Goal: Information Seeking & Learning: Learn about a topic

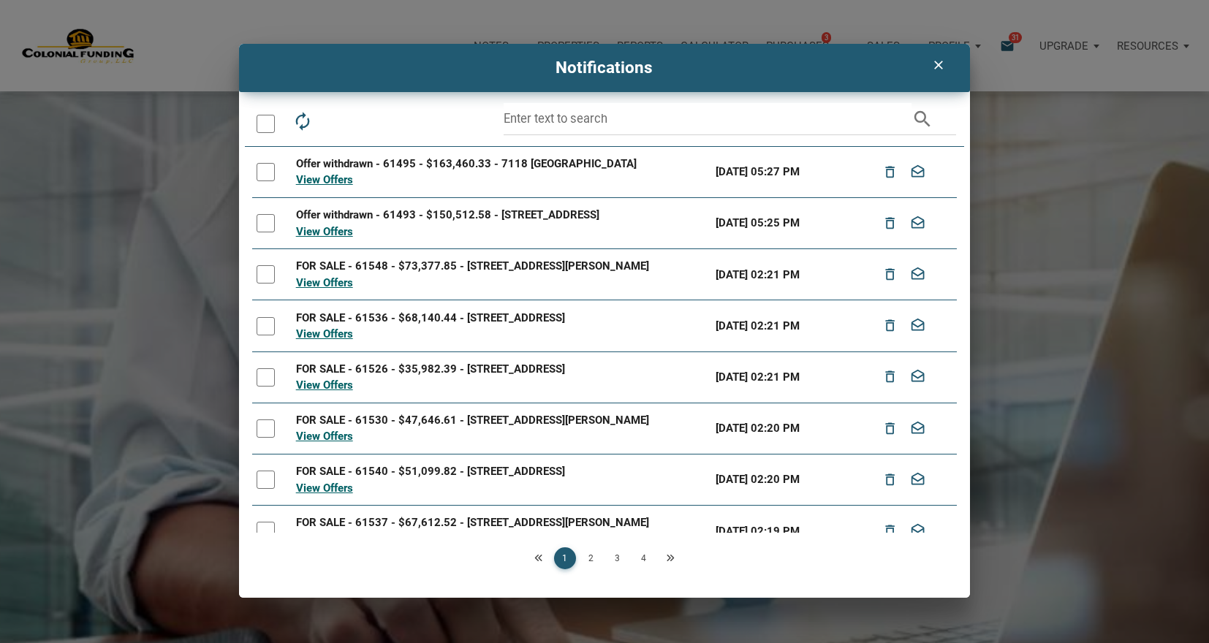
click at [941, 66] on icon "clear" at bounding box center [939, 65] width 18 height 15
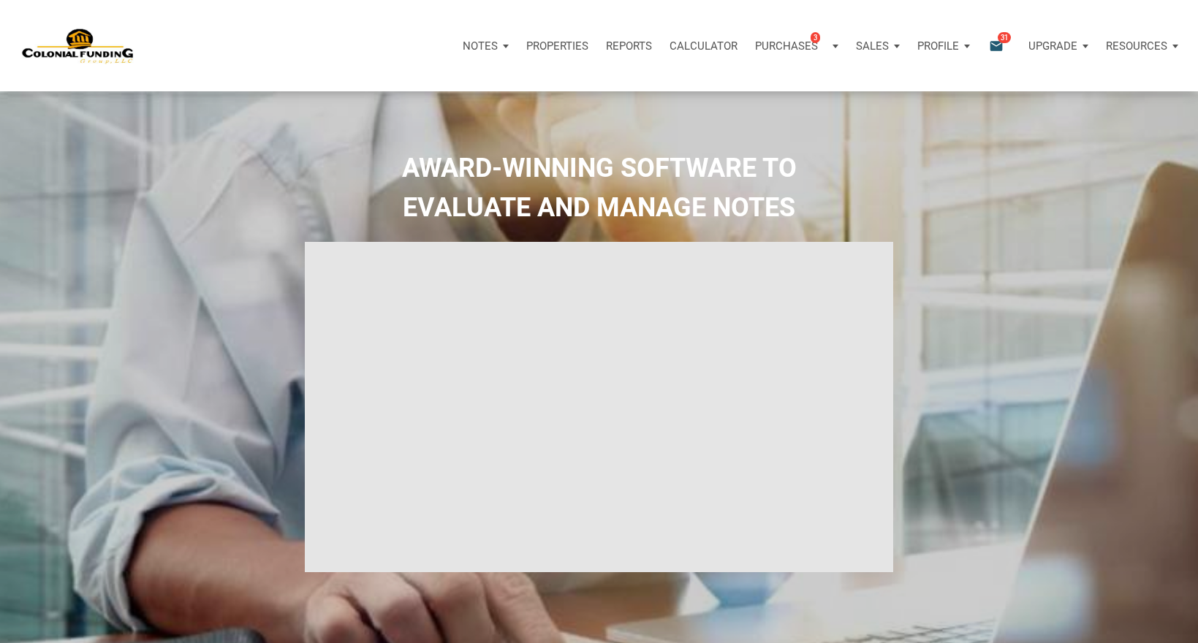
click at [1001, 48] on icon "email" at bounding box center [996, 45] width 18 height 17
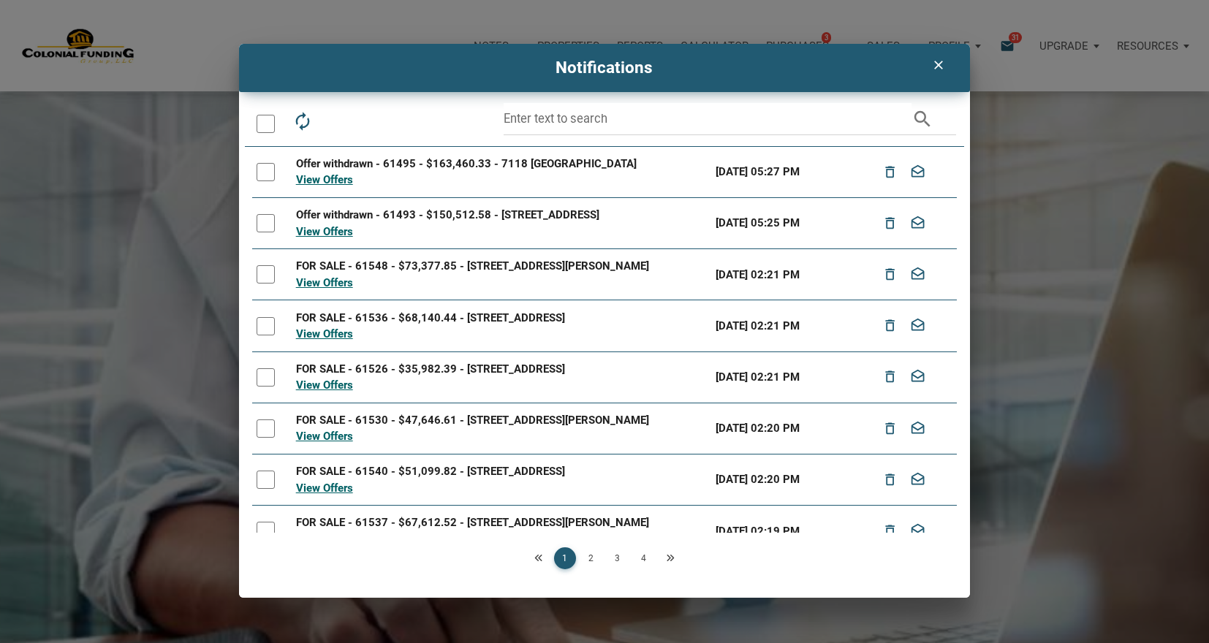
click at [360, 162] on div "Offer withdrawn - 61495 - $163,460.33 - 7118 Heron, Houston, TX, 77087" at bounding box center [501, 164] width 411 height 17
copy div "withdrawn"
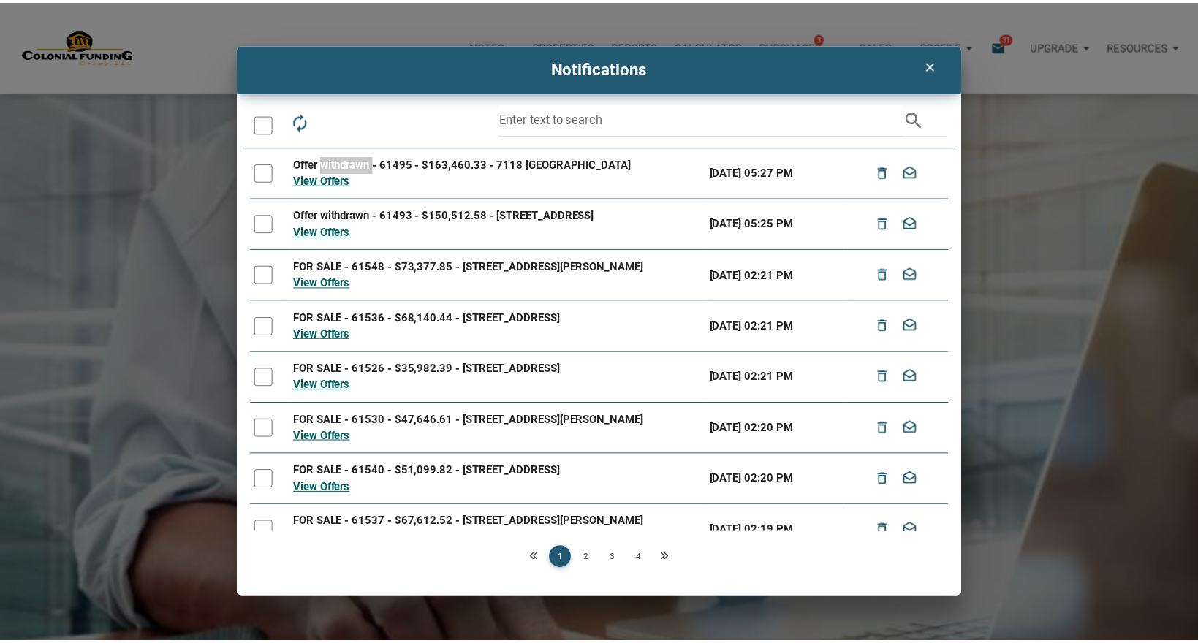
scroll to position [127, 0]
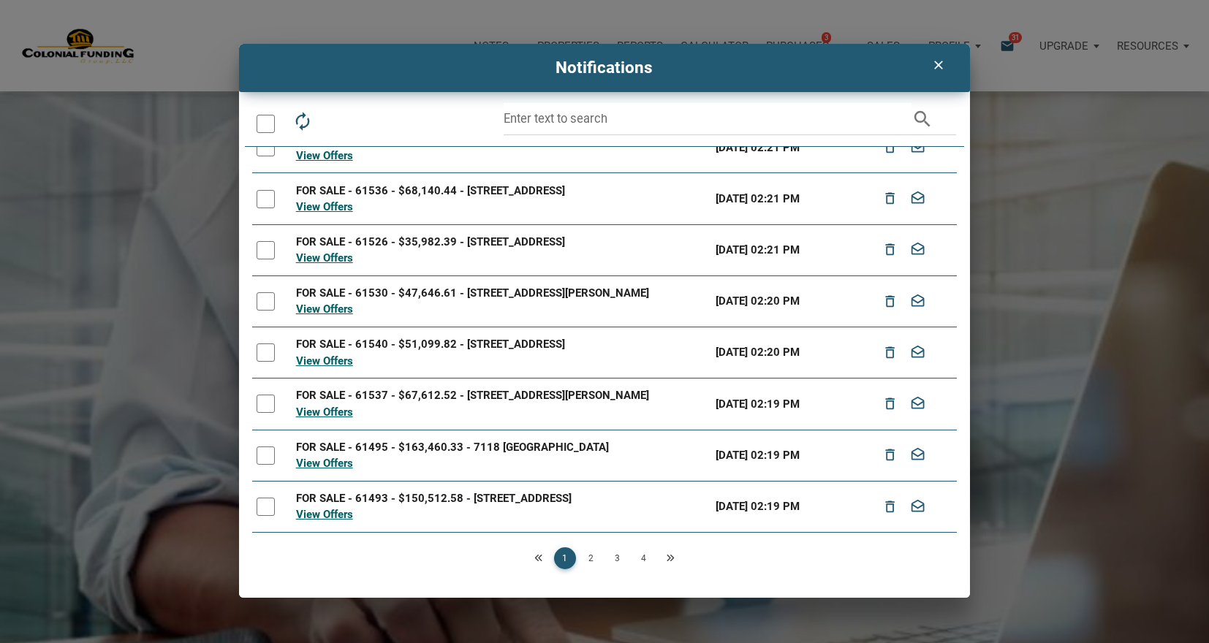
click at [368, 451] on div "FOR SALE - 61495 - $163,460.33 - 7118 Heron, Houston, TX, 77087" at bounding box center [501, 447] width 411 height 17
click at [327, 465] on link "View Offers" at bounding box center [324, 463] width 57 height 13
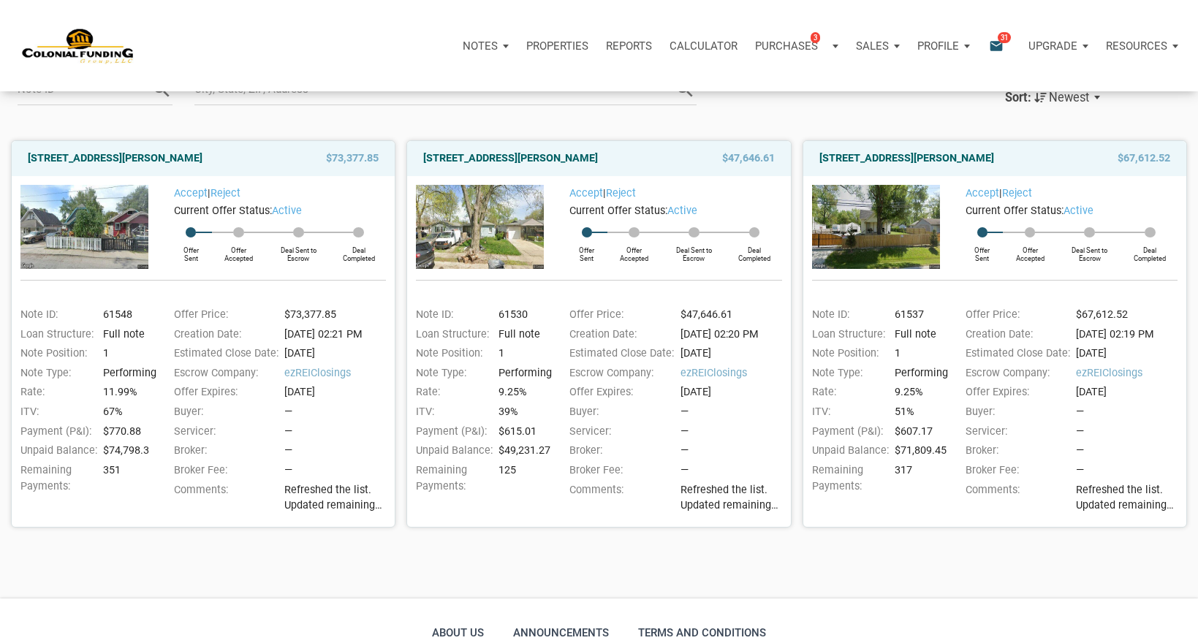
scroll to position [137, 0]
click at [141, 162] on link "1144 North Tibbs, Indianapolis, IN, 46222" at bounding box center [115, 158] width 175 height 18
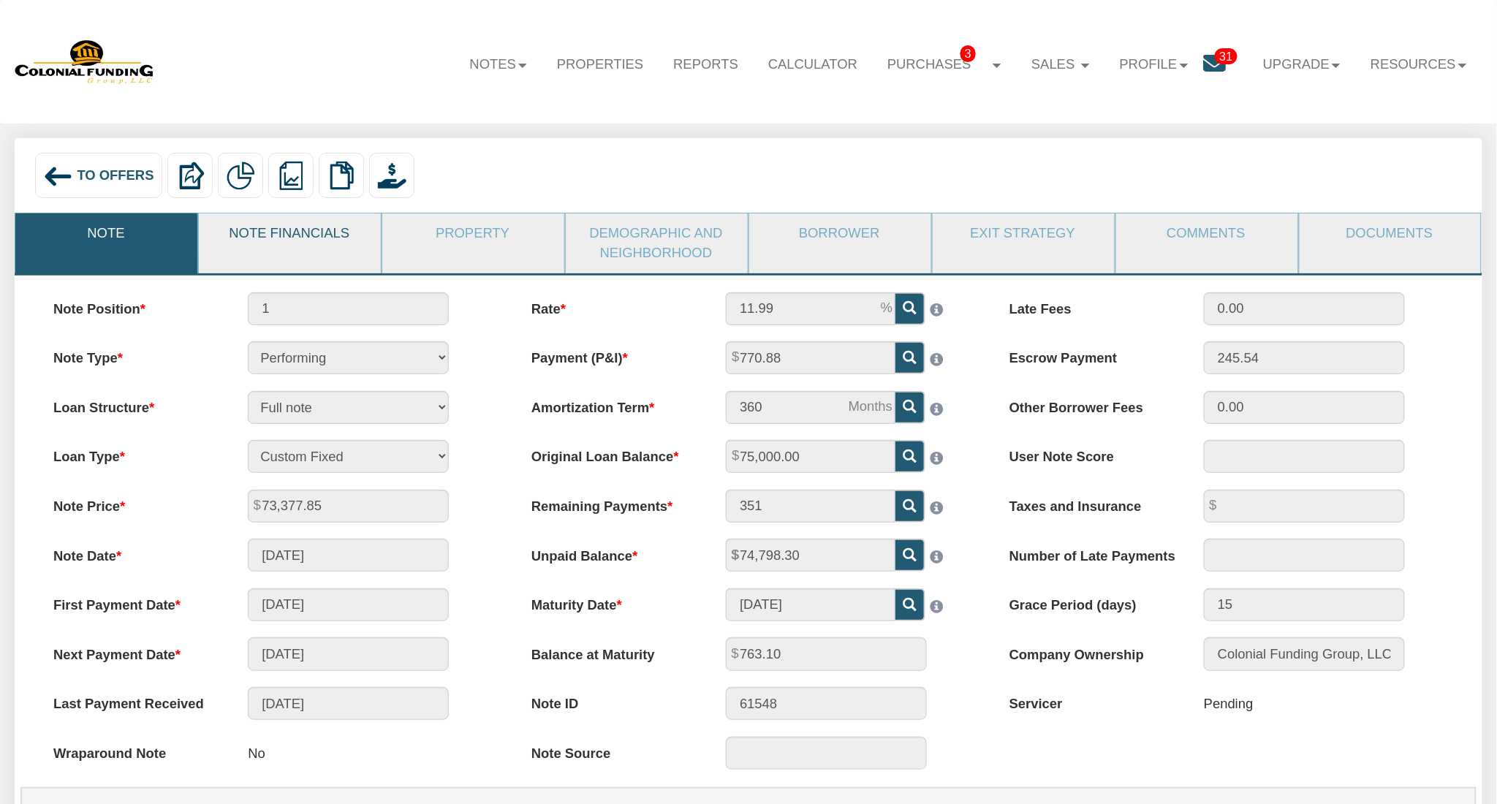
click at [305, 246] on link "Note Financials" at bounding box center [289, 233] width 181 height 41
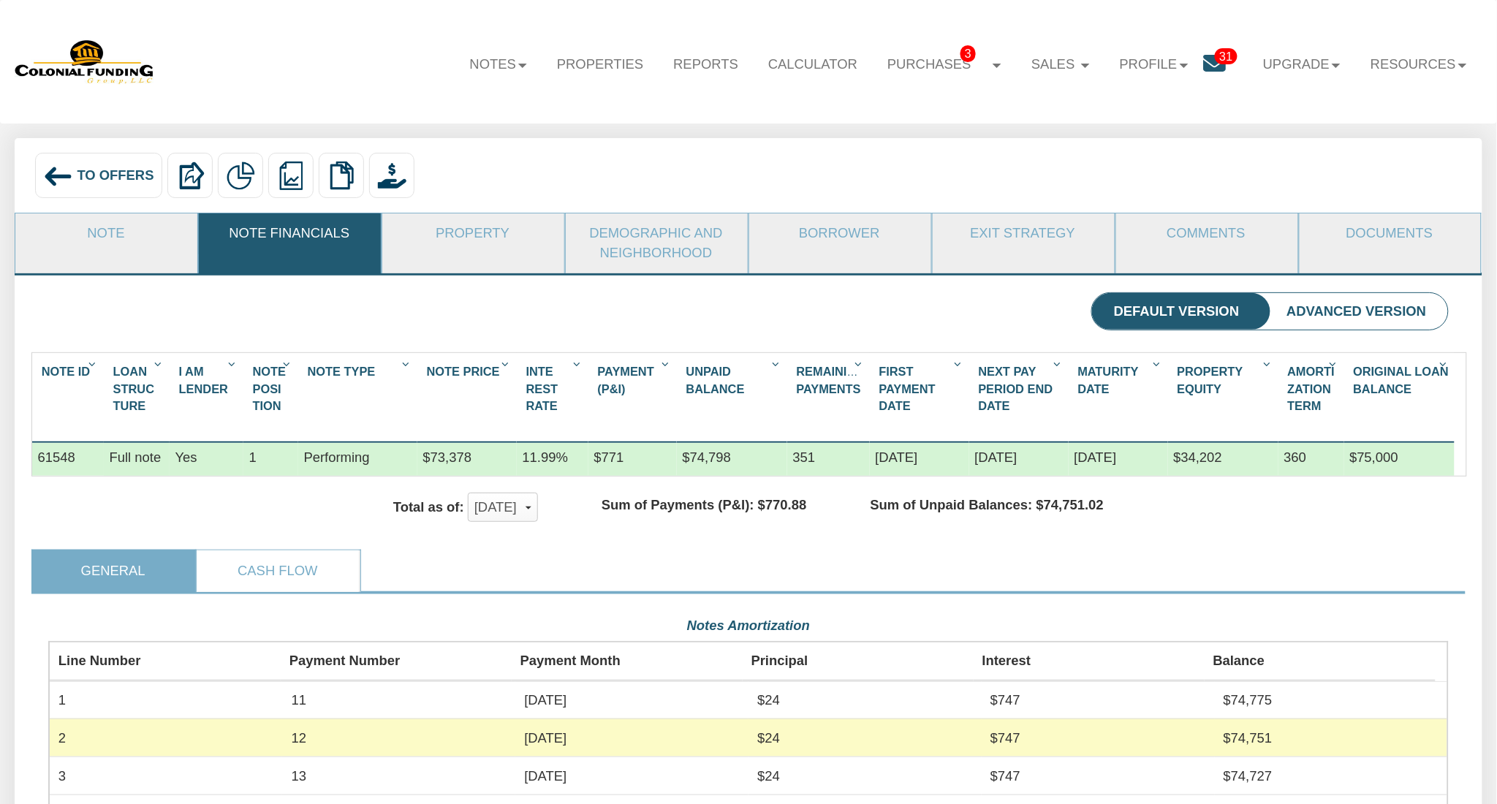
click at [654, 572] on ul "General Cash Flow" at bounding box center [748, 572] width 1434 height 44
click at [316, 590] on link "Cash Flow" at bounding box center [278, 570] width 162 height 41
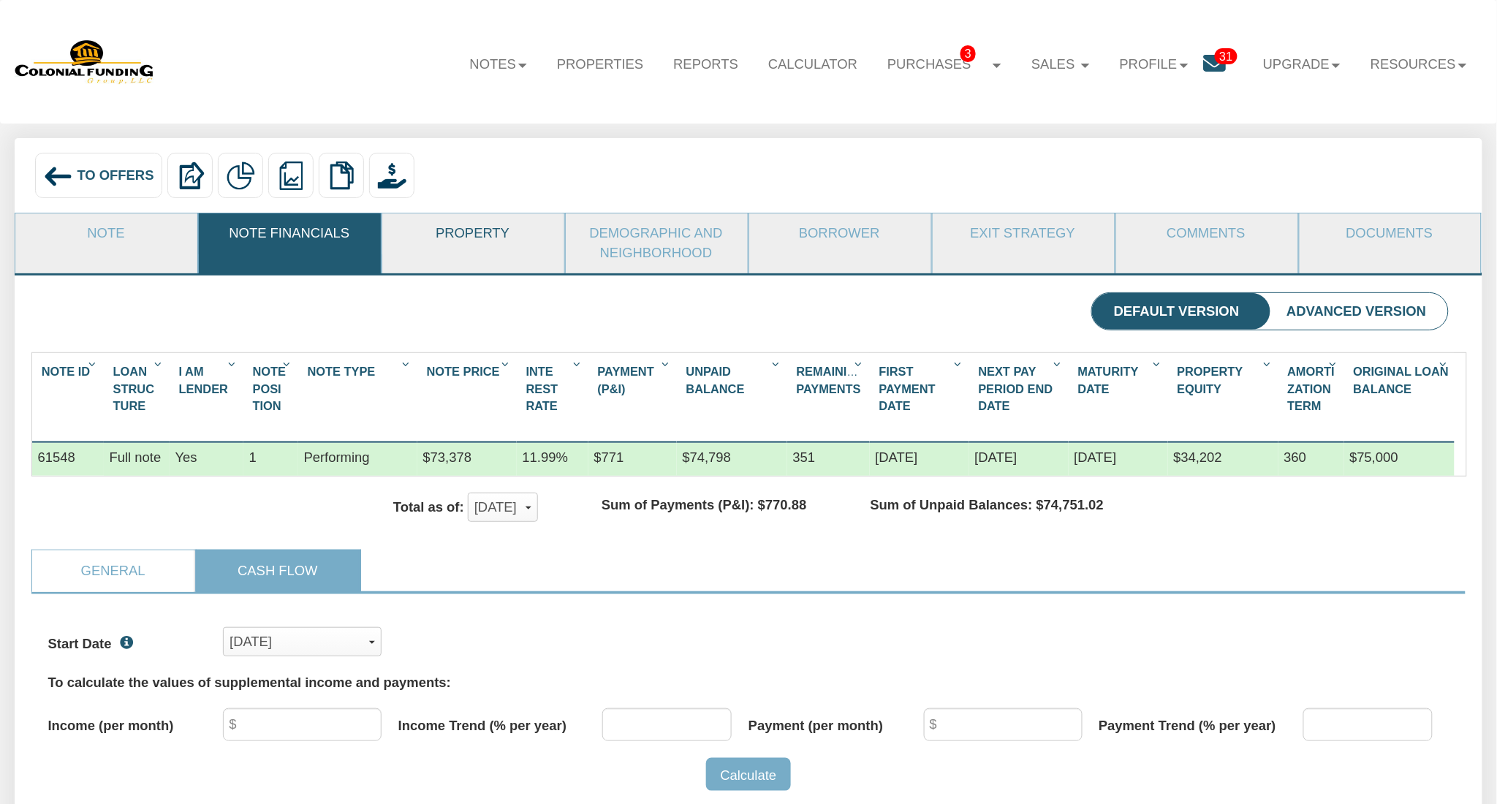
click at [477, 239] on link "Property" at bounding box center [472, 233] width 181 height 41
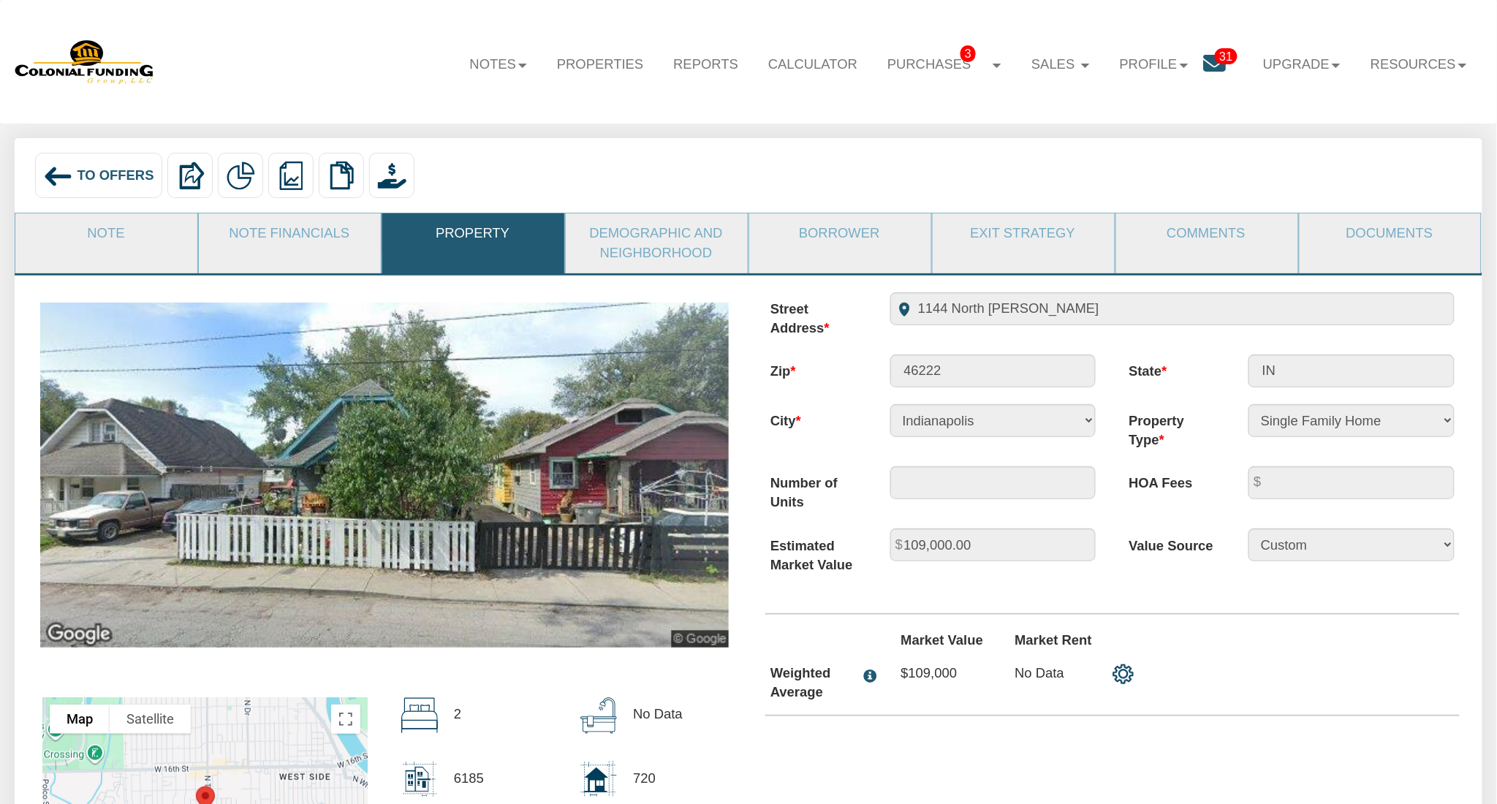
click at [413, 461] on img at bounding box center [384, 475] width 688 height 344
click at [663, 243] on link "Demographic and Neighborhood" at bounding box center [656, 243] width 181 height 61
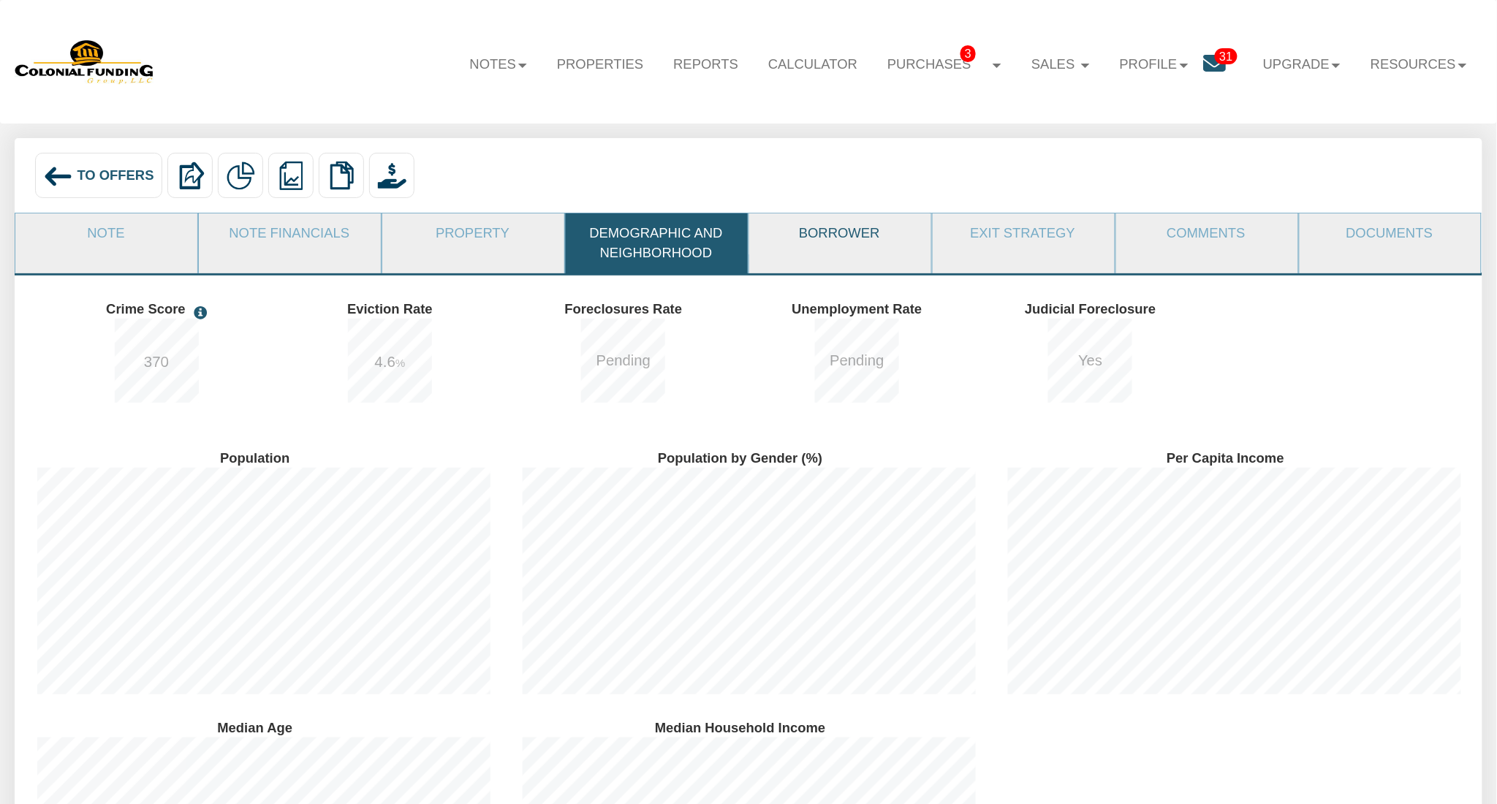
click at [871, 241] on link "Borrower" at bounding box center [839, 233] width 181 height 41
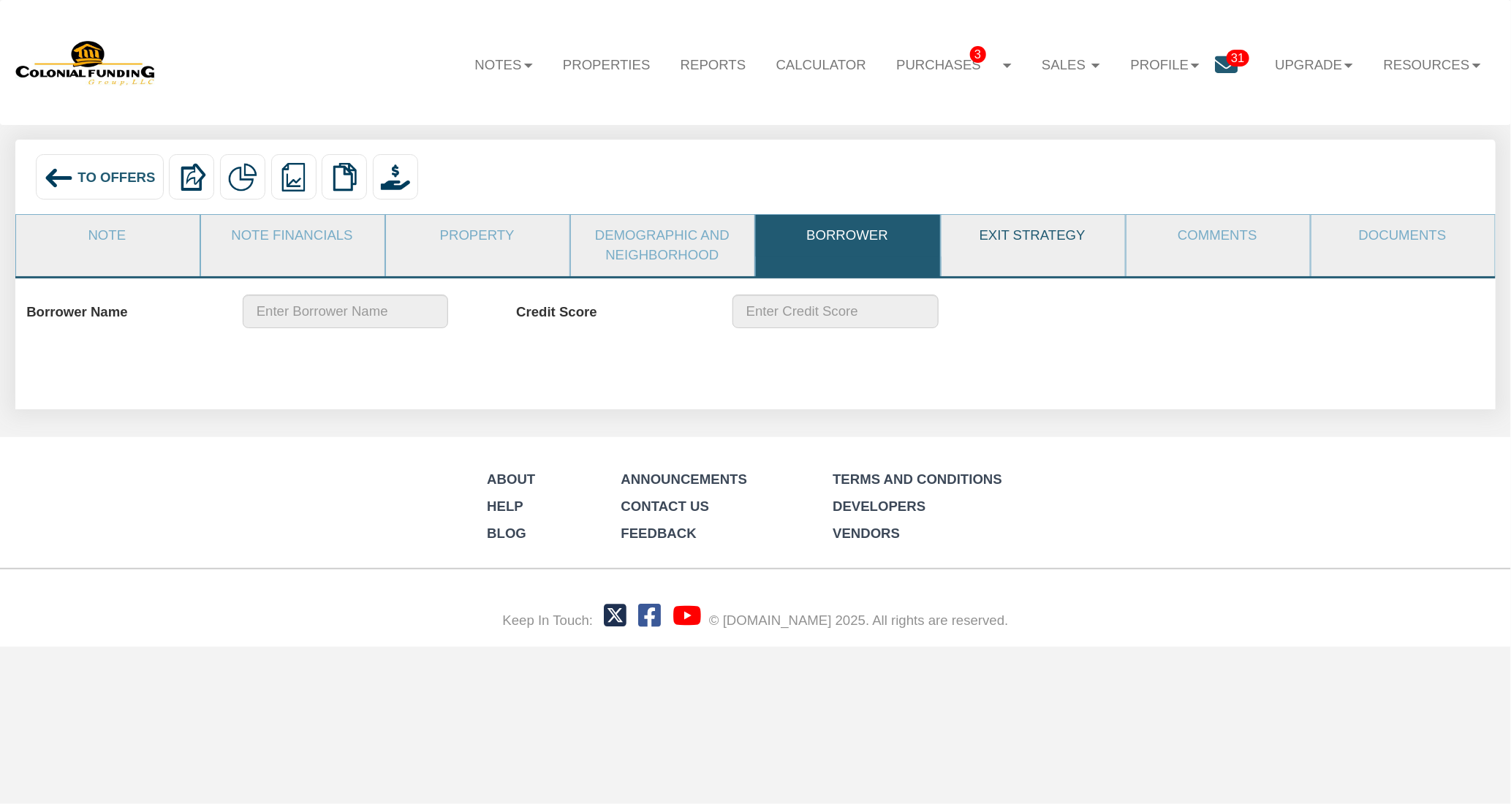
click at [1045, 240] on link "Exit Strategy" at bounding box center [1032, 236] width 182 height 42
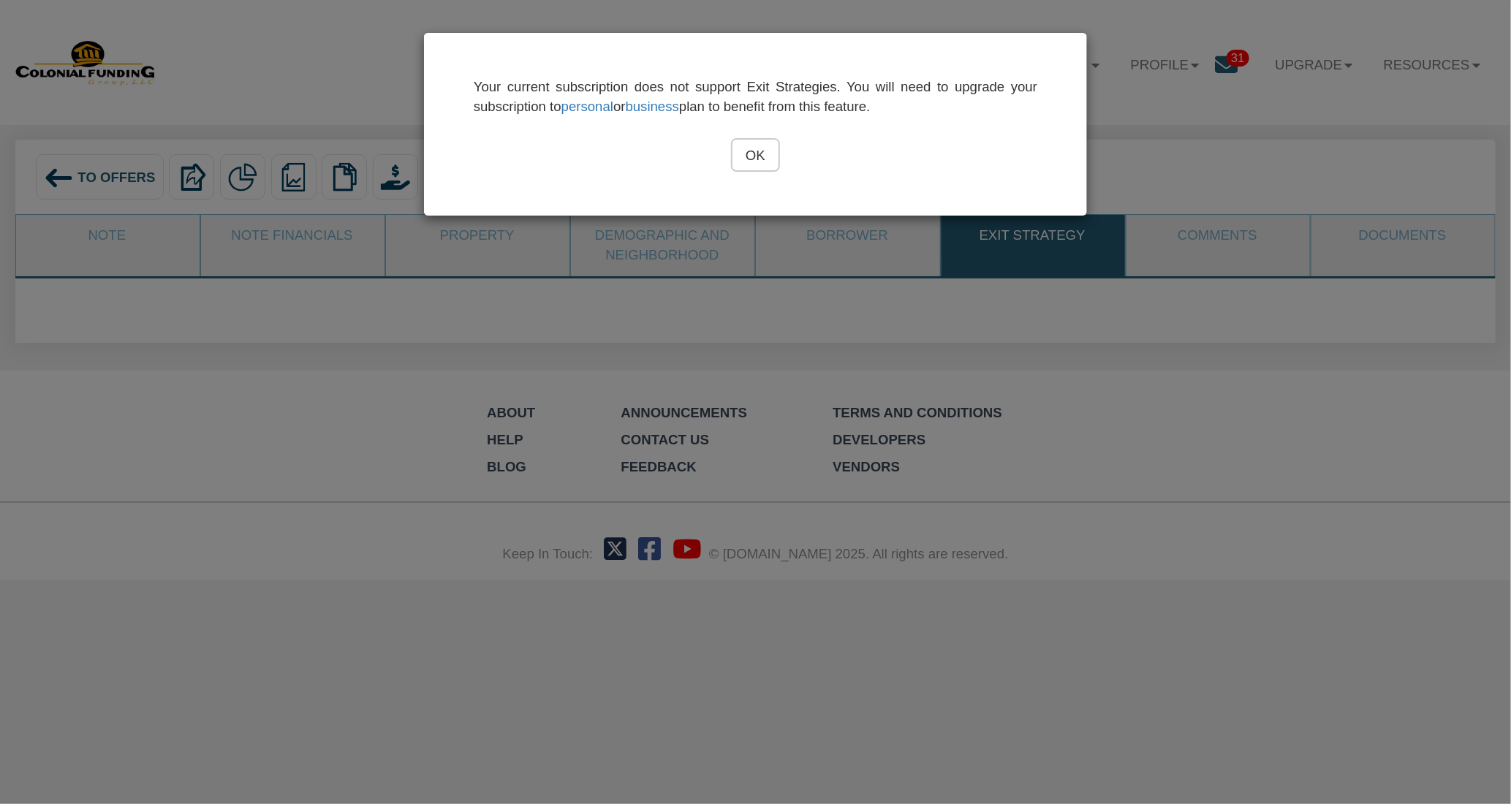
click at [764, 167] on input "OK" at bounding box center [755, 154] width 49 height 33
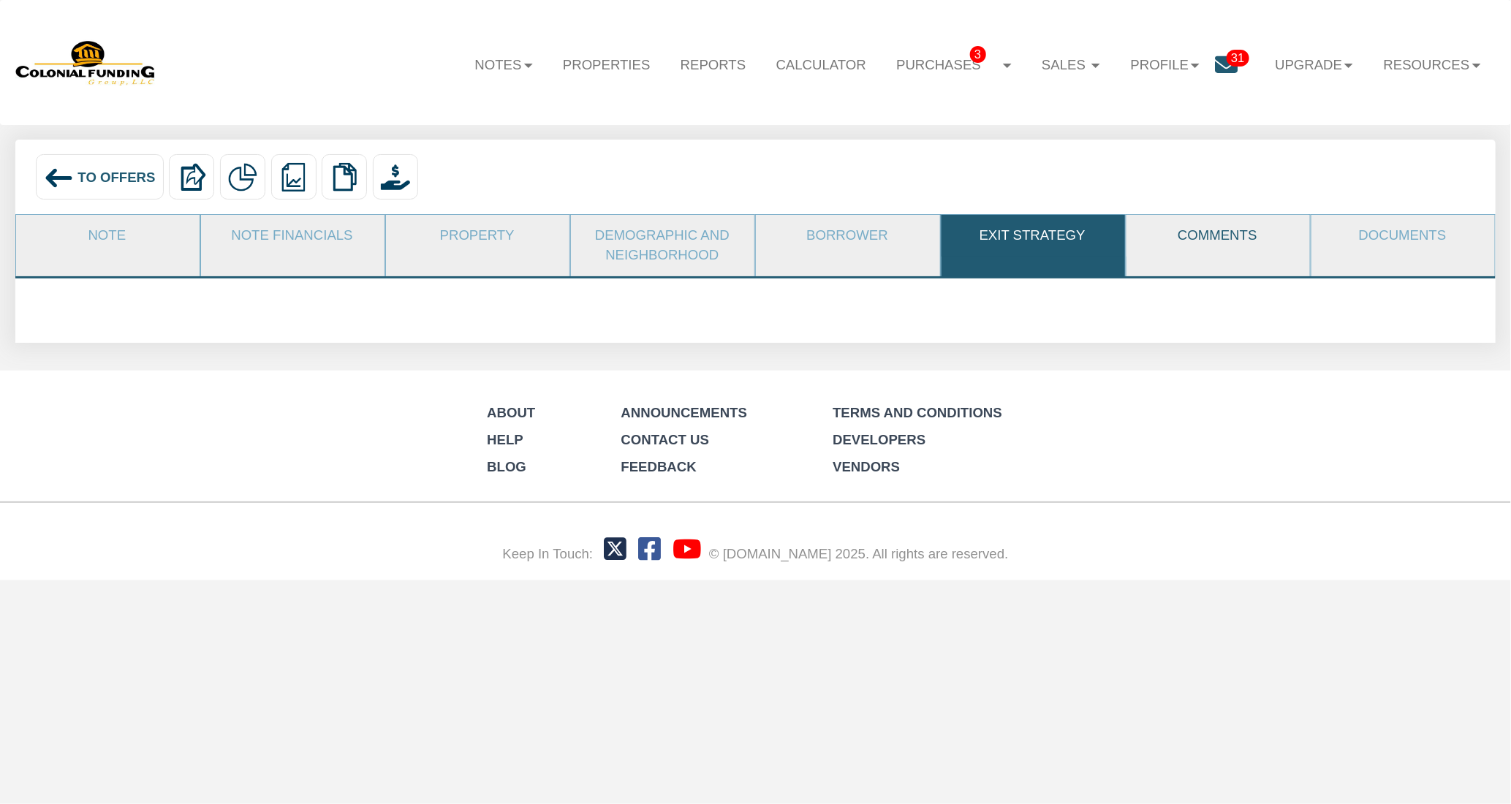
click at [1175, 228] on link "Comments" at bounding box center [1217, 236] width 182 height 42
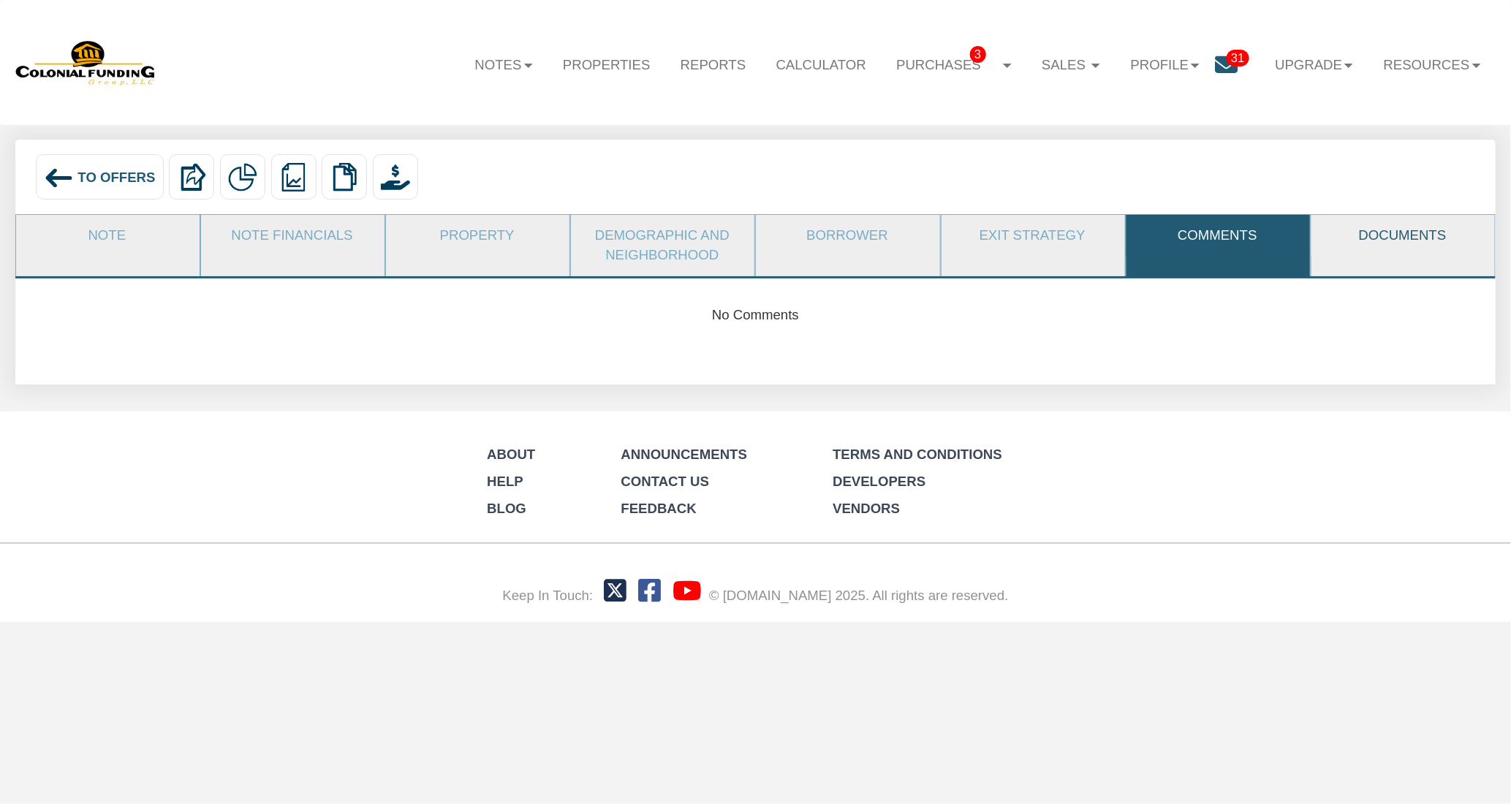
click at [1368, 243] on link "Documents" at bounding box center [1402, 236] width 182 height 42
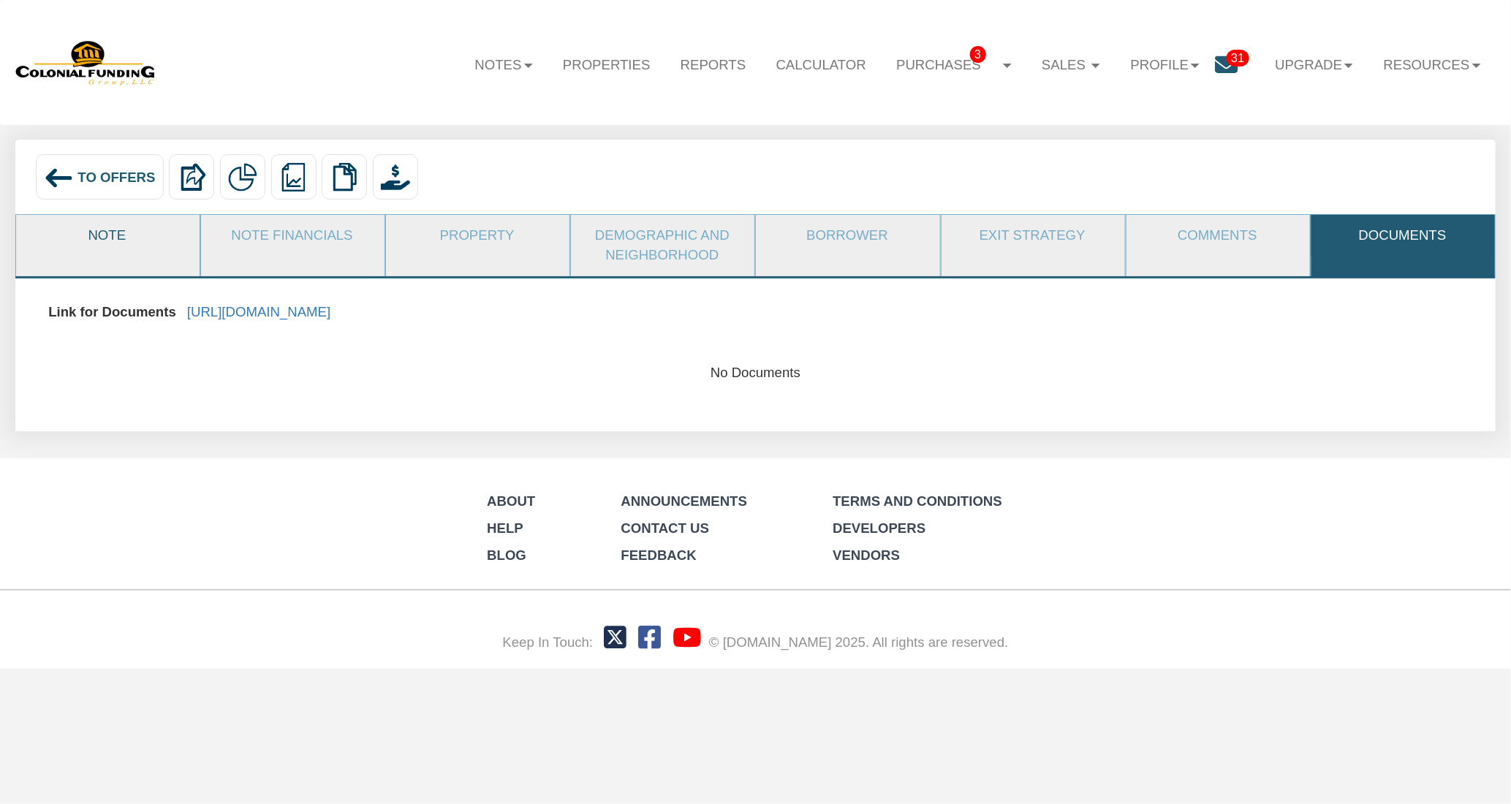
click at [172, 232] on link "Note" at bounding box center [107, 236] width 182 height 42
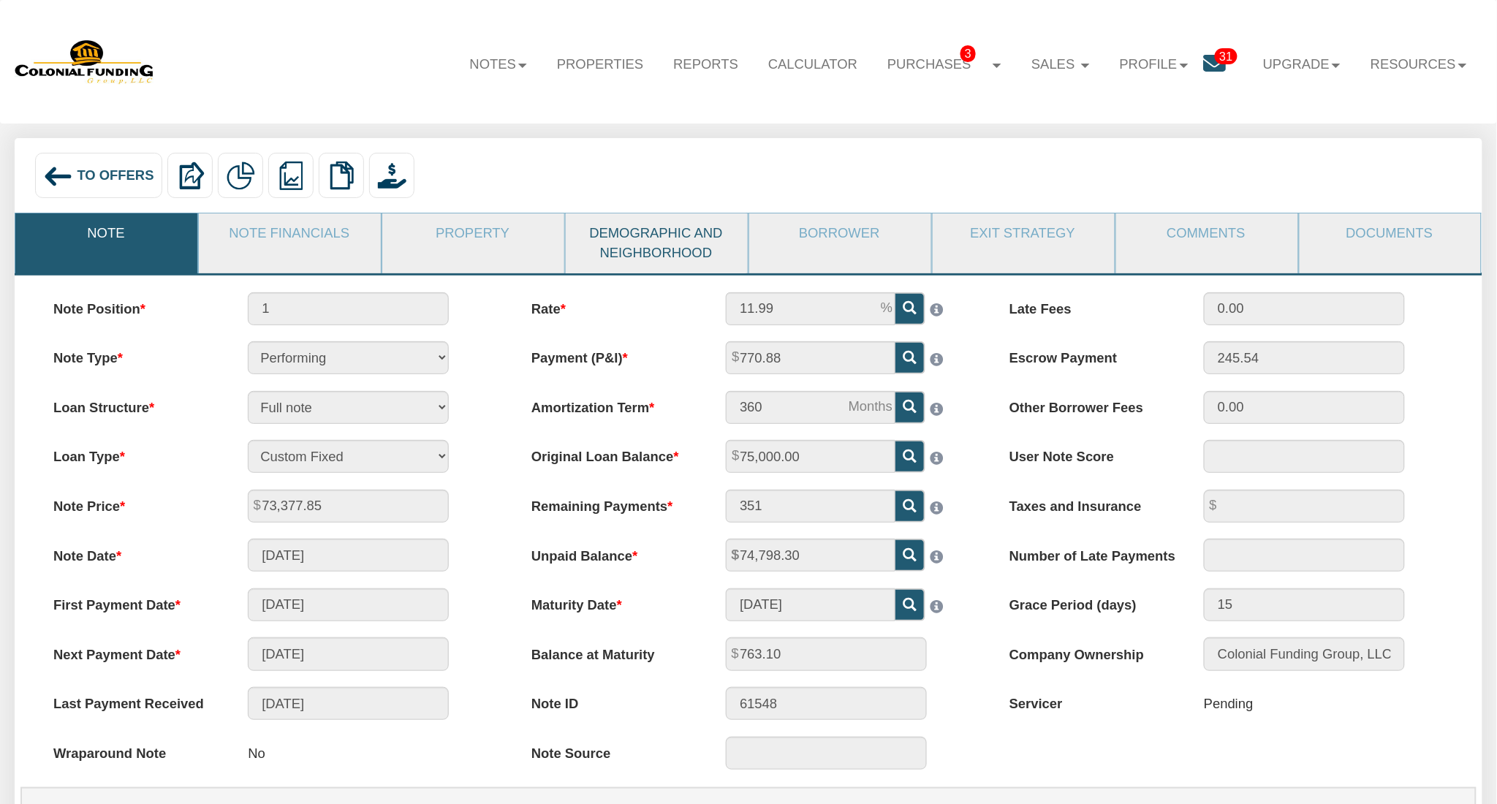
click at [670, 245] on link "Demographic and Neighborhood" at bounding box center [656, 243] width 181 height 61
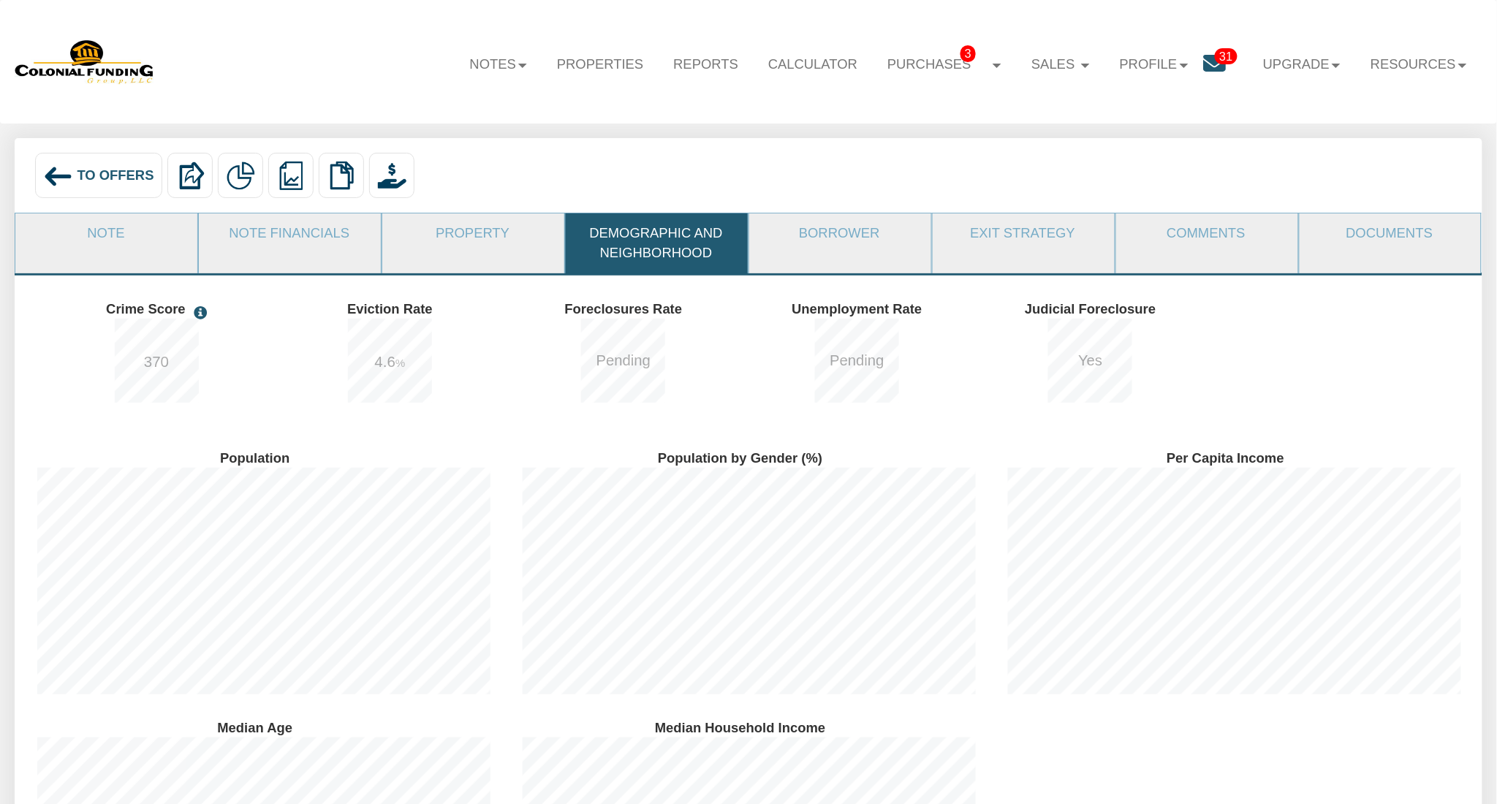
scroll to position [270, 486]
click at [447, 238] on link "Property" at bounding box center [472, 233] width 181 height 41
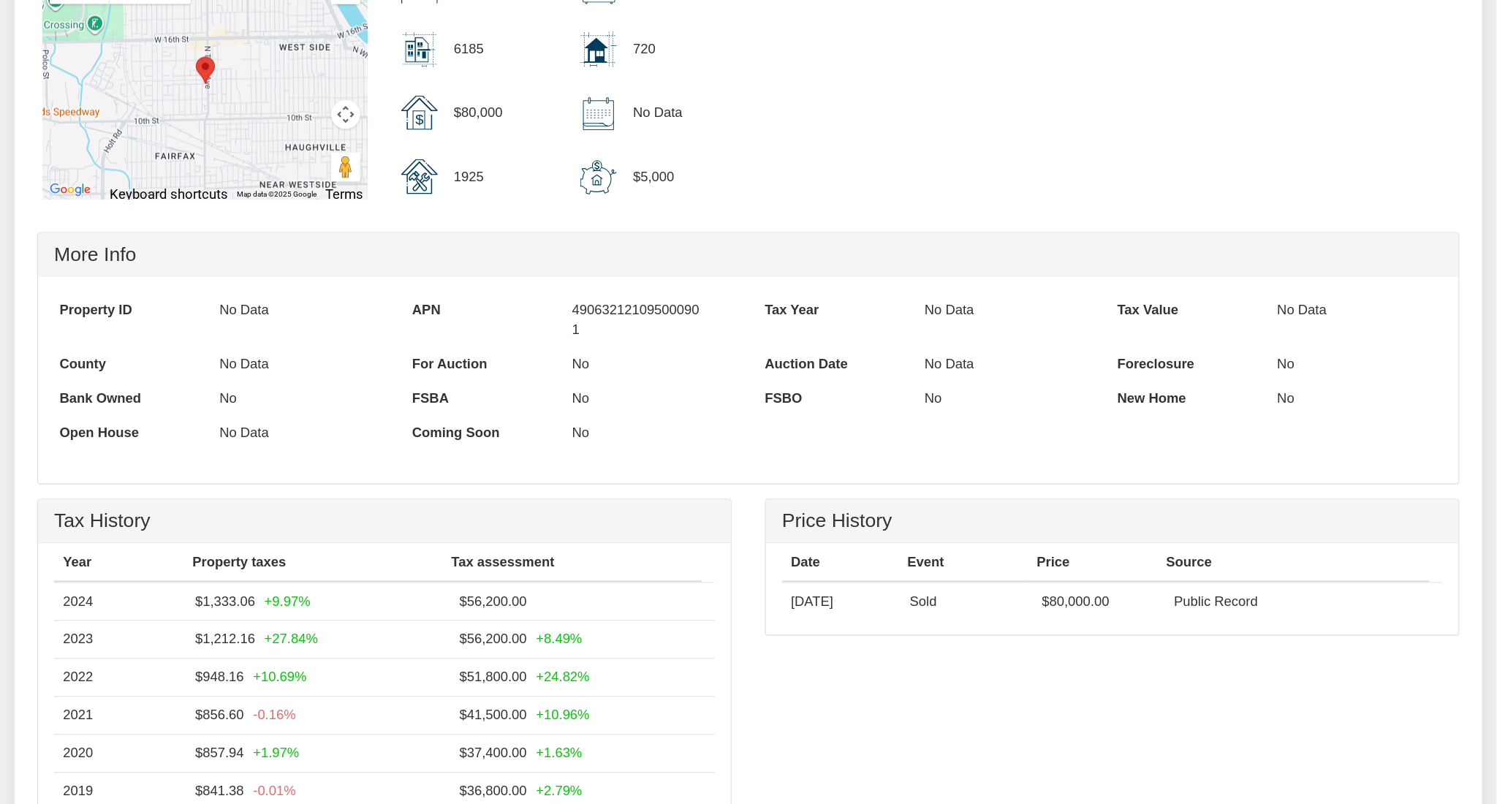
scroll to position [26, 0]
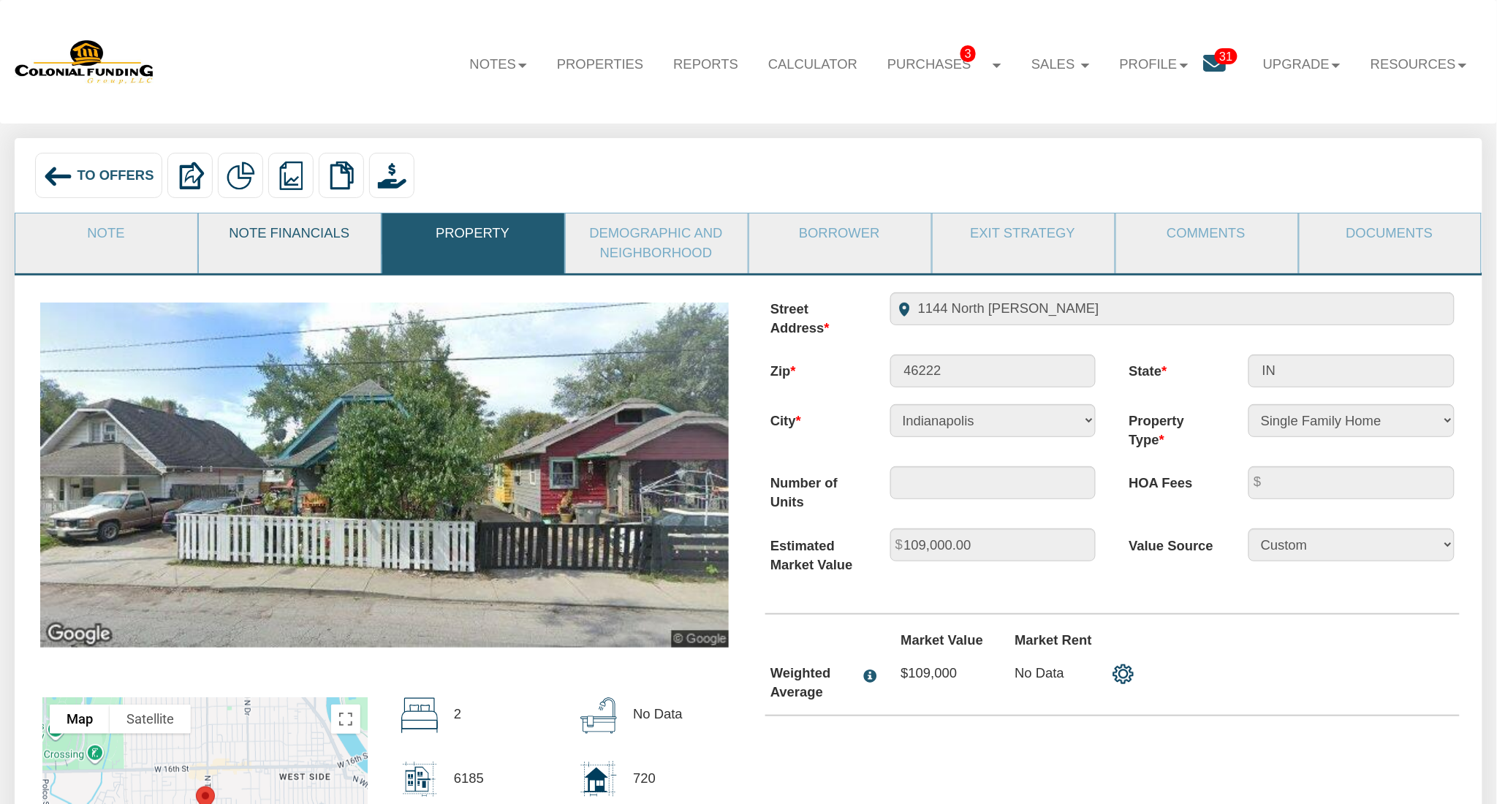
click at [259, 249] on link "Note Financials" at bounding box center [289, 233] width 181 height 41
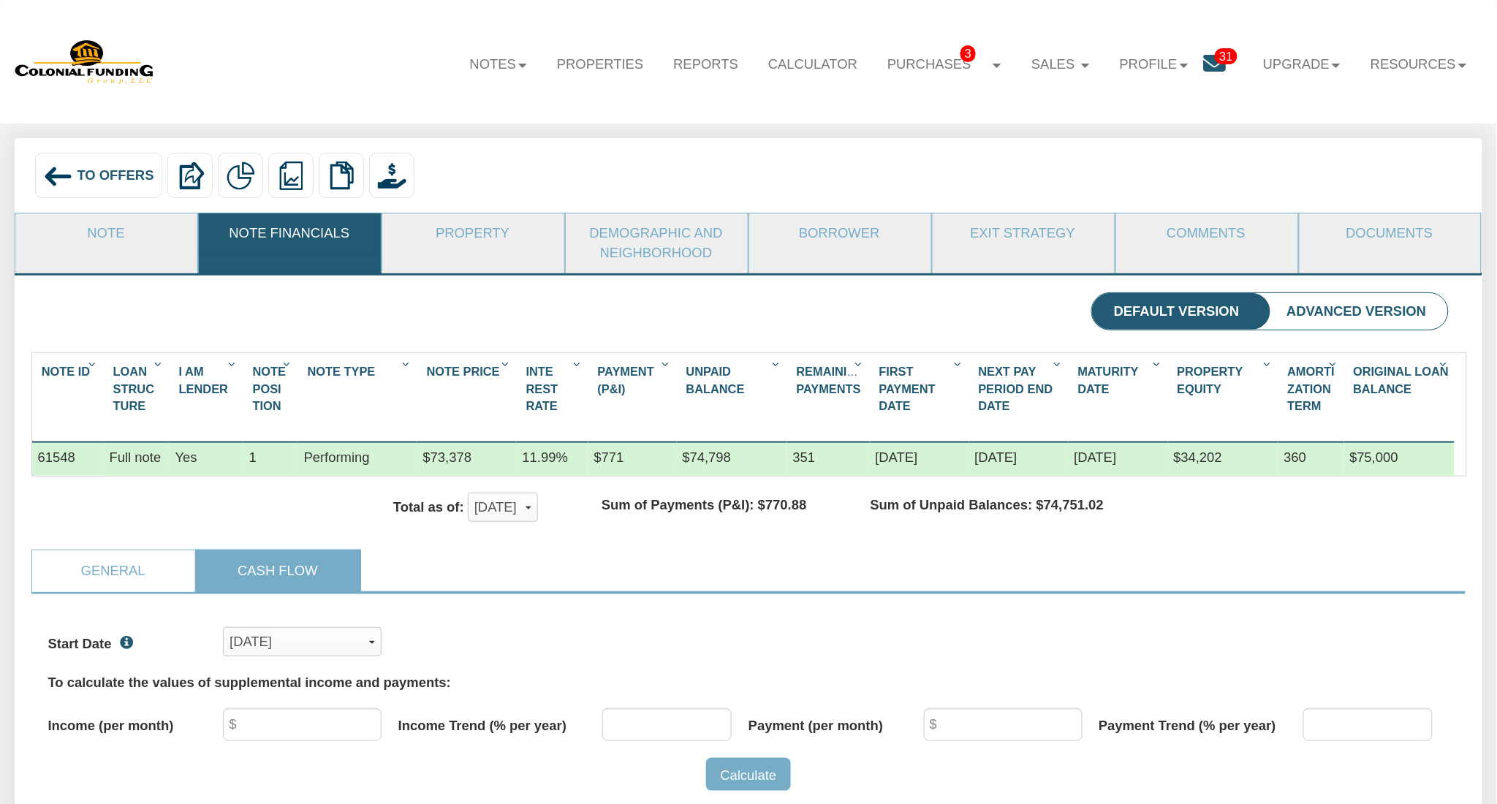
scroll to position [730561, 729463]
click at [119, 238] on link "Note" at bounding box center [105, 233] width 181 height 41
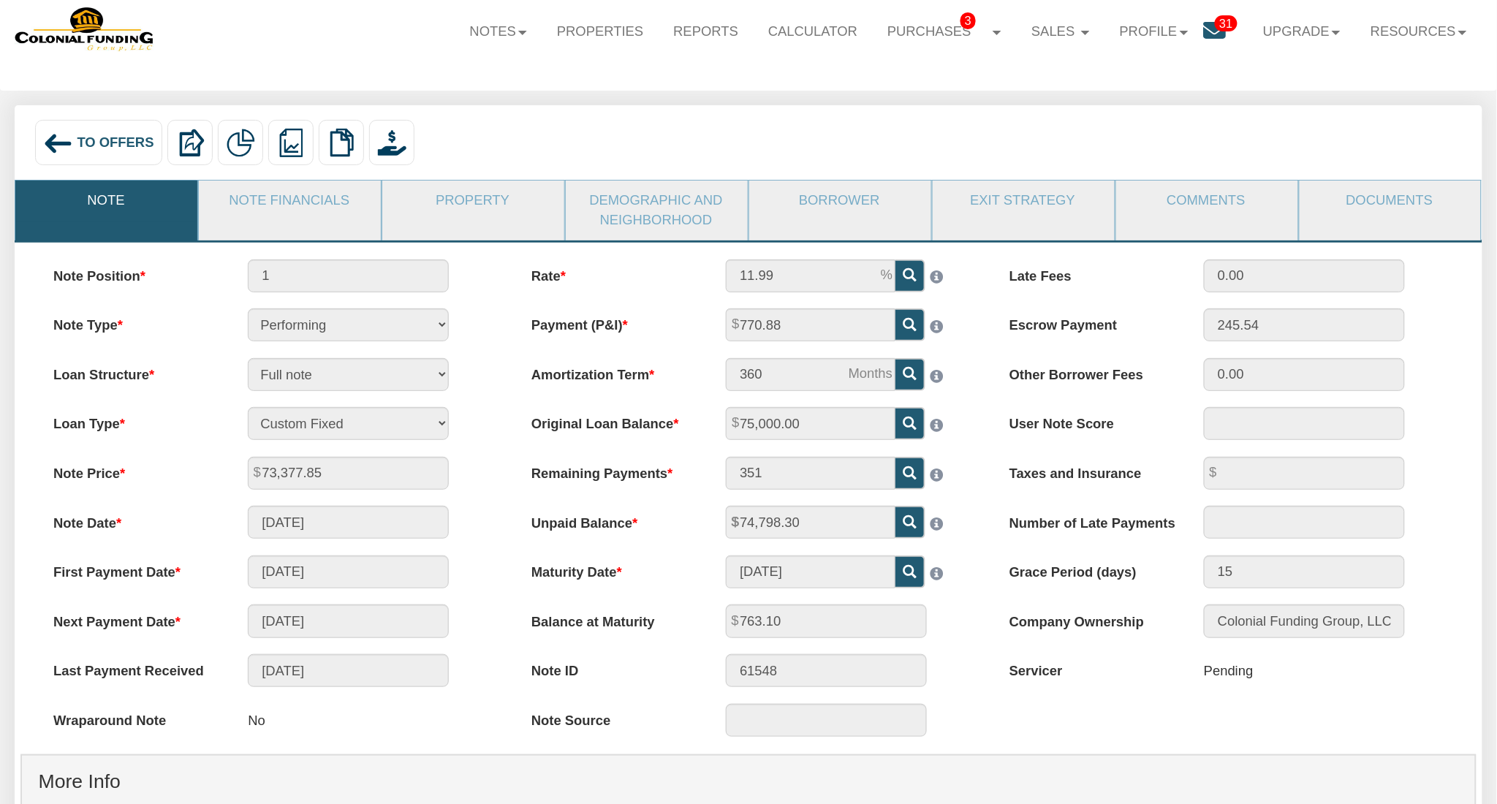
scroll to position [0, 0]
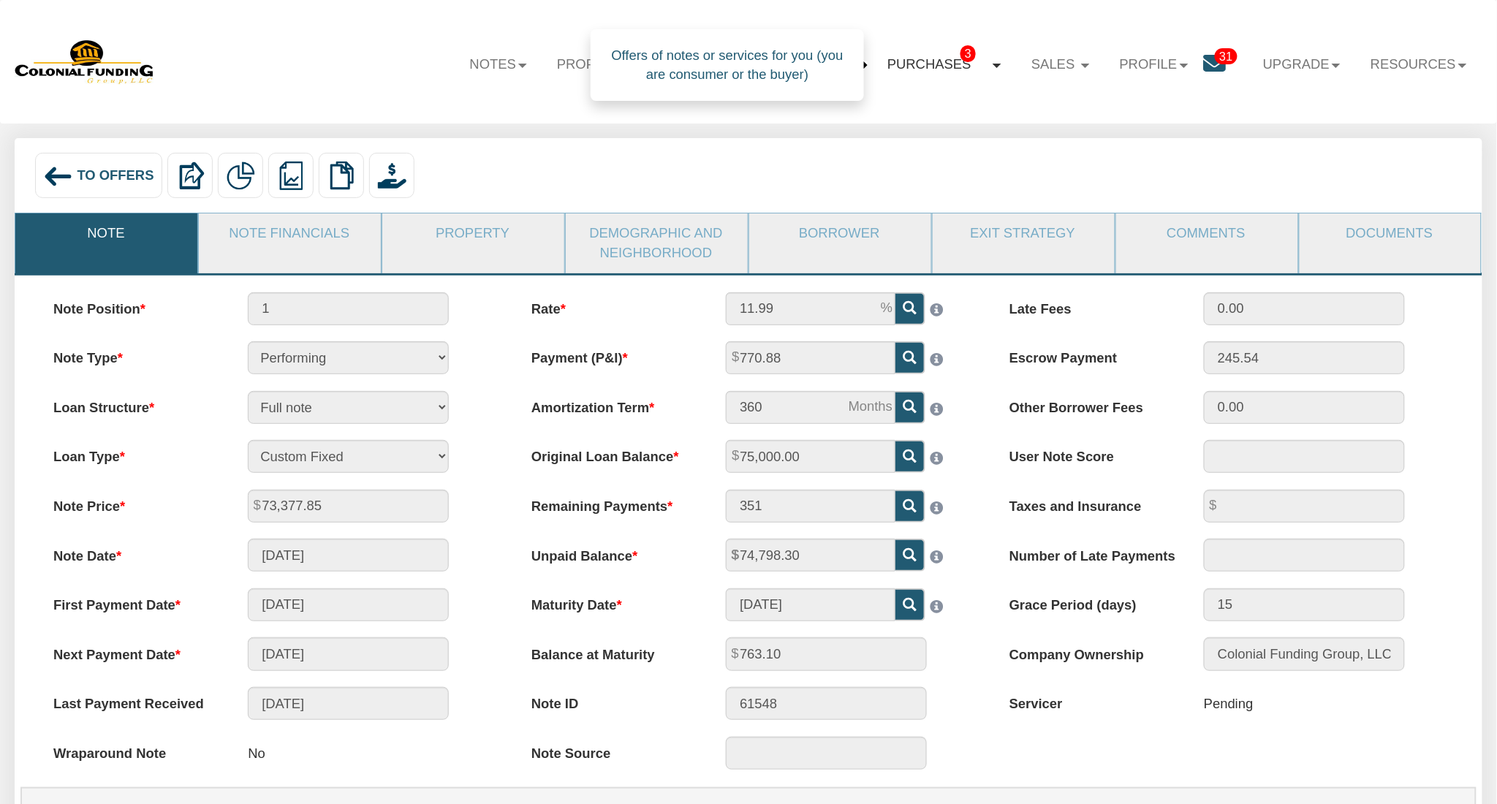
click at [916, 69] on link "Purchases 3" at bounding box center [945, 64] width 144 height 45
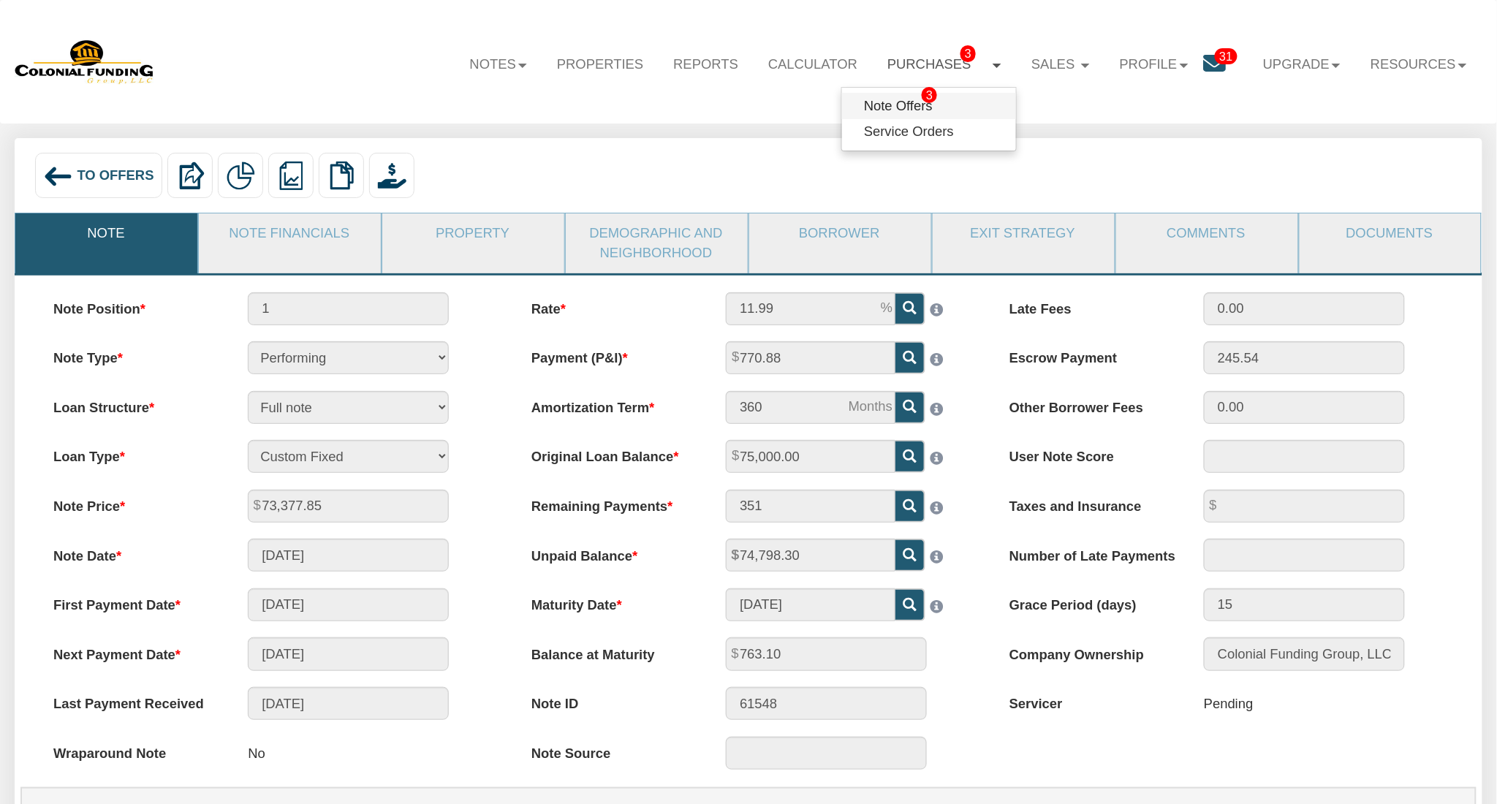
click at [881, 106] on link "Note Offers 3" at bounding box center [929, 106] width 174 height 26
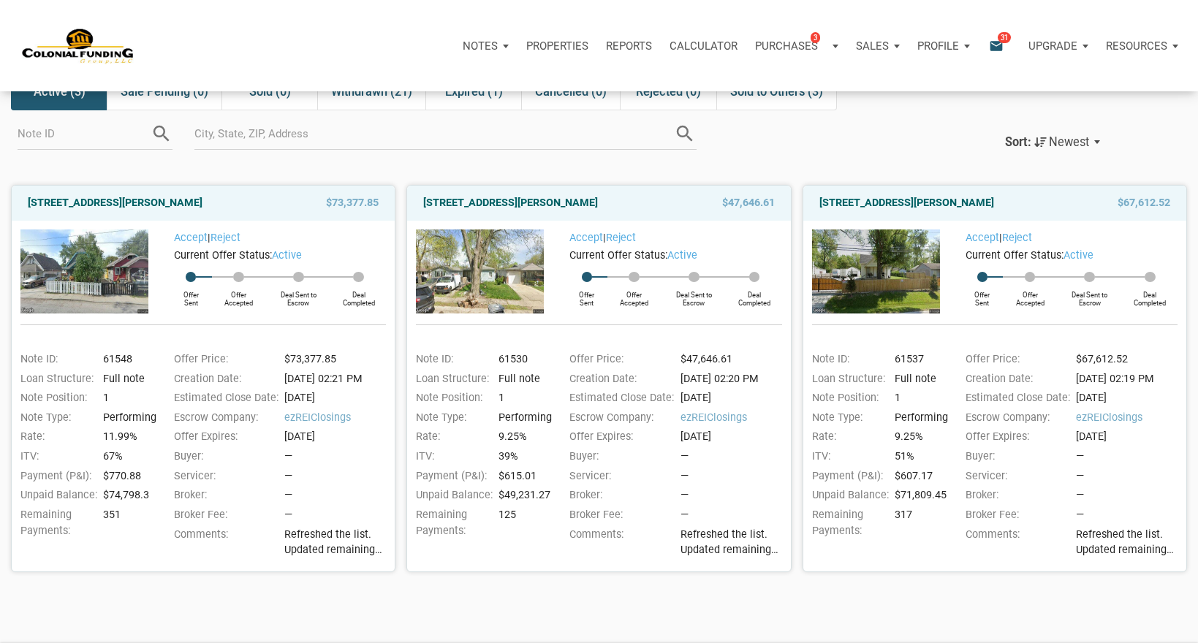
scroll to position [92, 0]
click at [512, 276] on img at bounding box center [480, 271] width 128 height 84
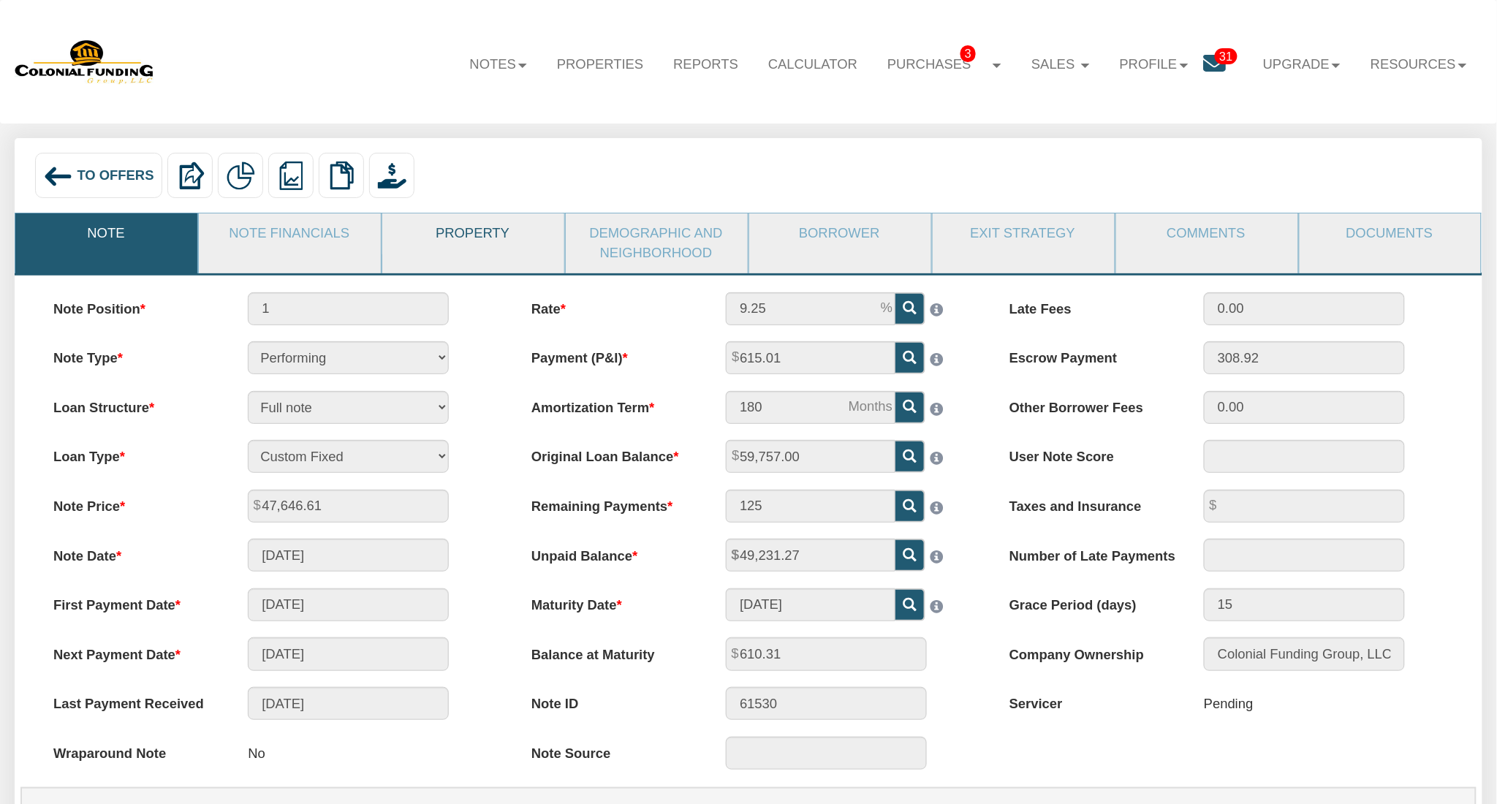
click at [469, 232] on link "Property" at bounding box center [472, 233] width 181 height 41
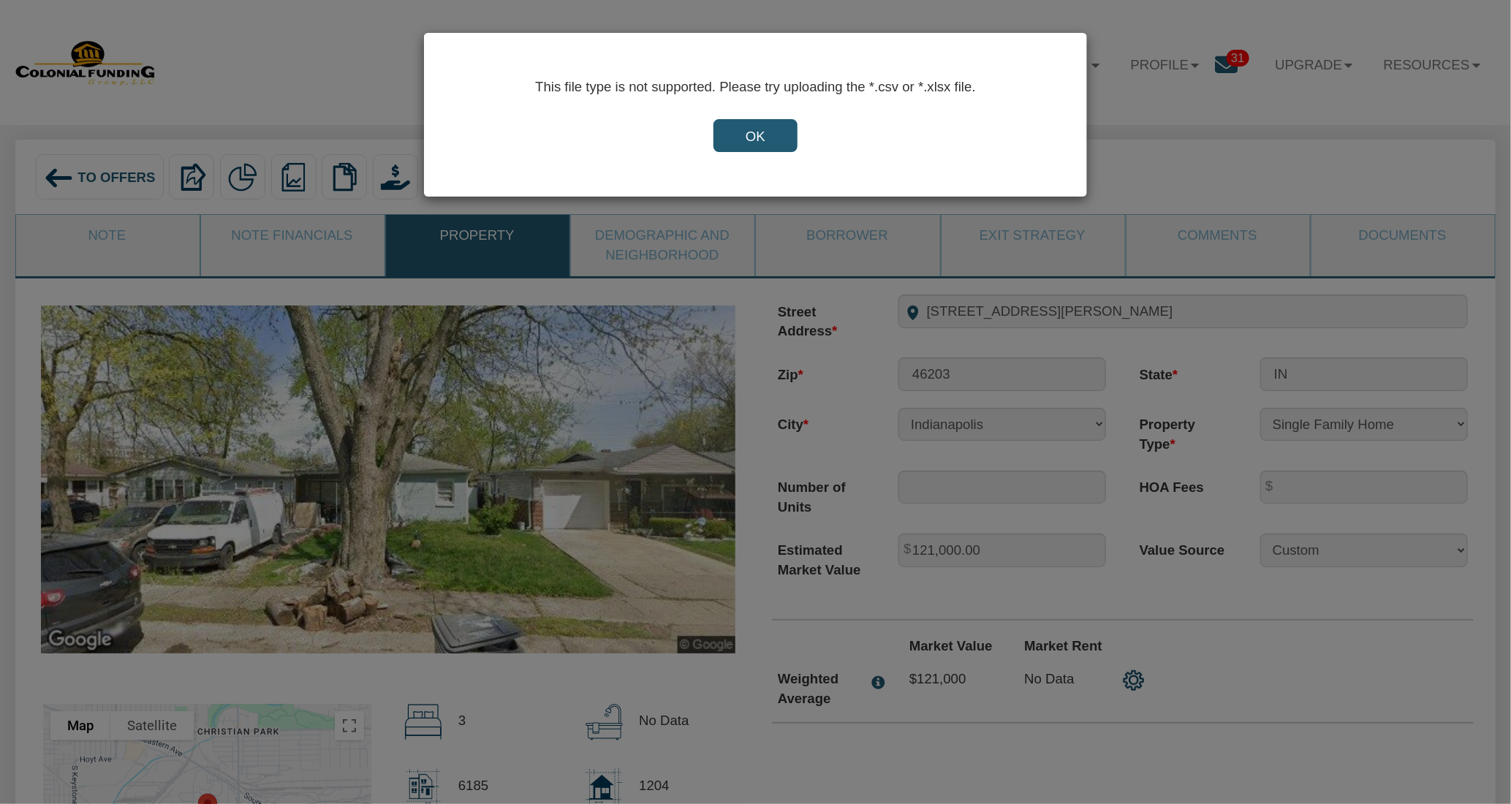
click at [561, 426] on div "This file type is not supported. Please try uploading the *.csv or *.xlsx file.…" at bounding box center [755, 402] width 1511 height 804
click at [558, 428] on div "This file type is not supported. Please try uploading the *.csv or *.xlsx file.…" at bounding box center [755, 402] width 1511 height 804
click at [775, 132] on input "OK" at bounding box center [755, 135] width 85 height 33
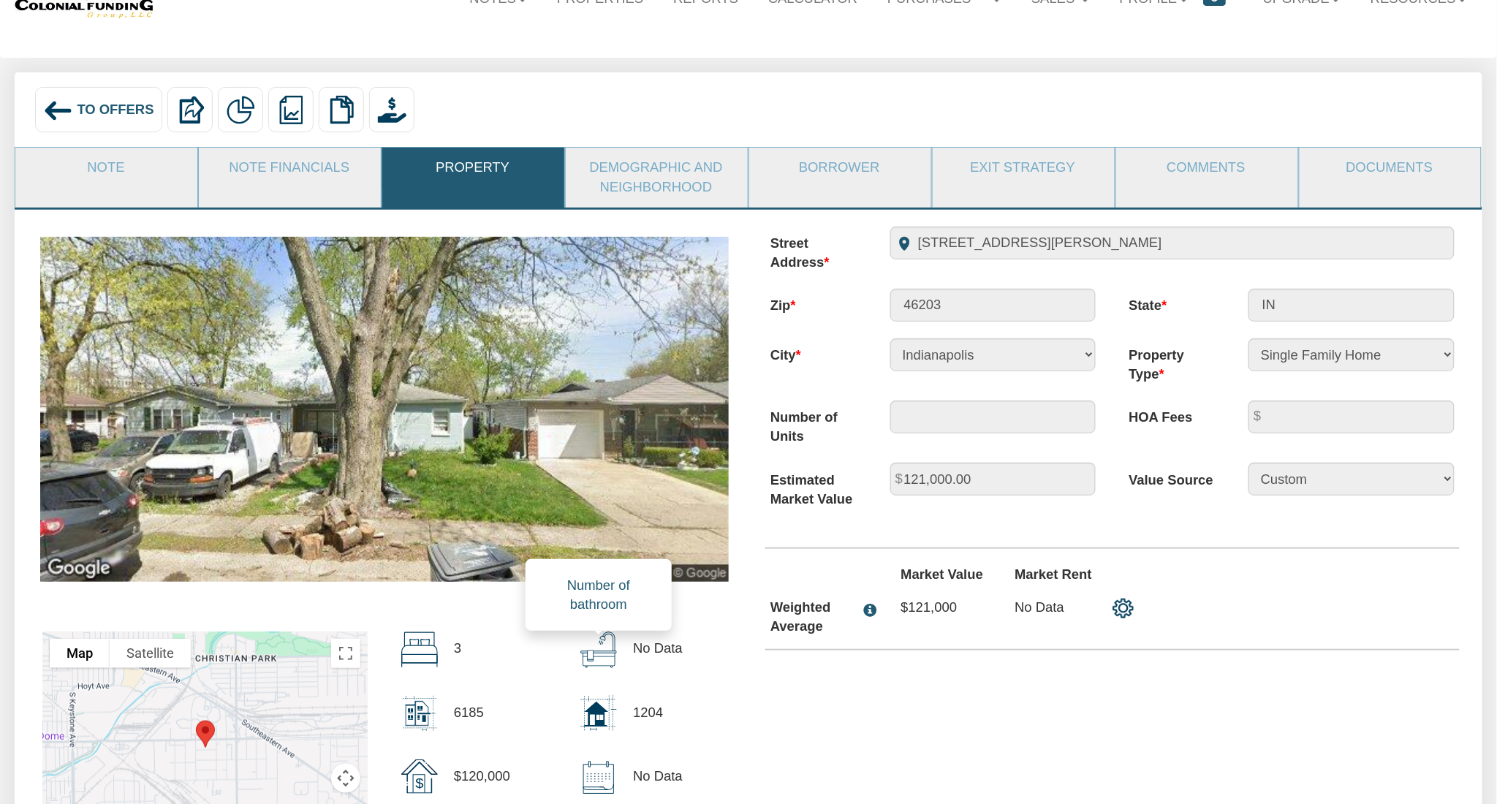
scroll to position [22, 0]
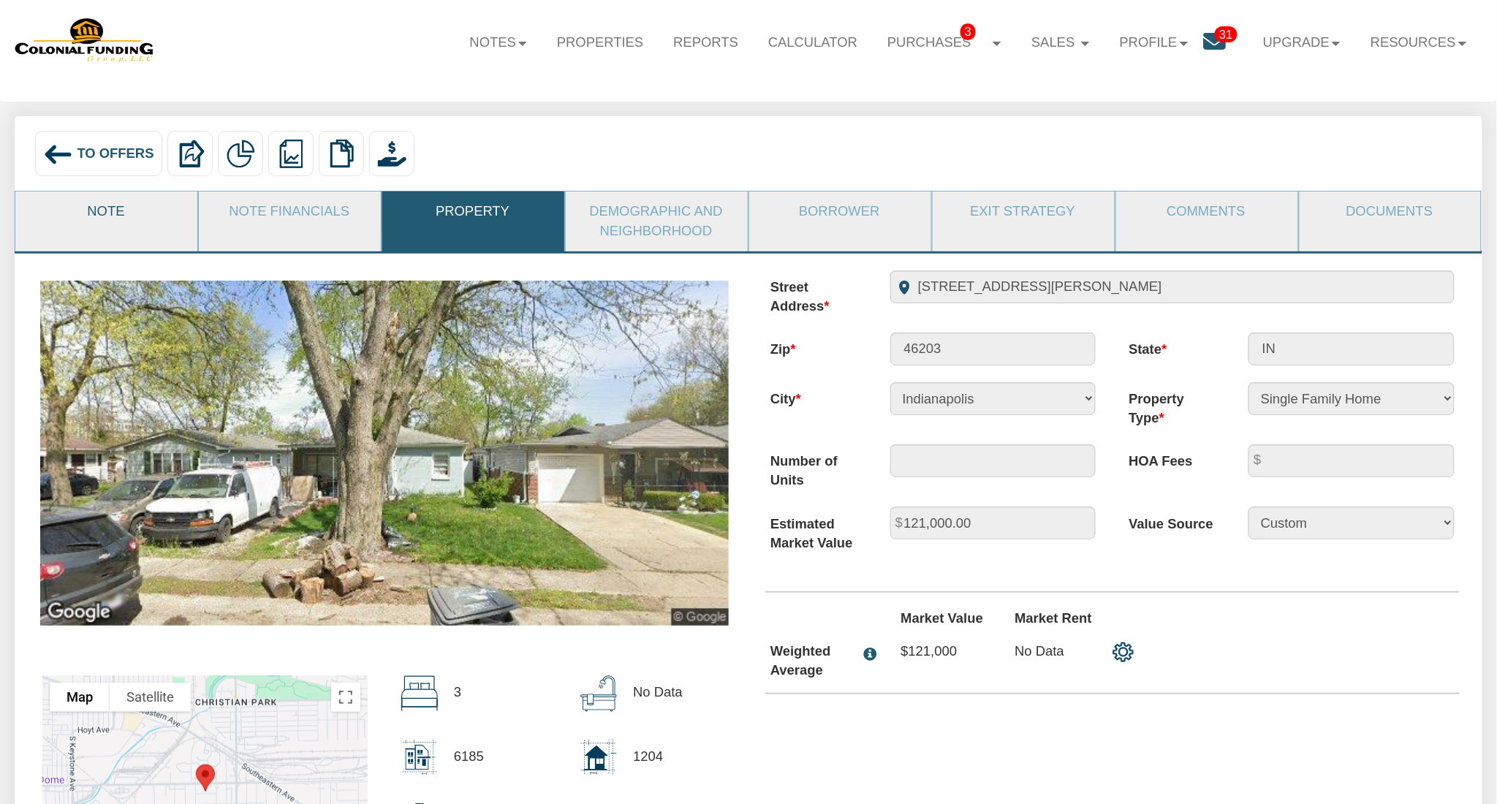
click at [132, 232] on link "Note" at bounding box center [105, 211] width 181 height 41
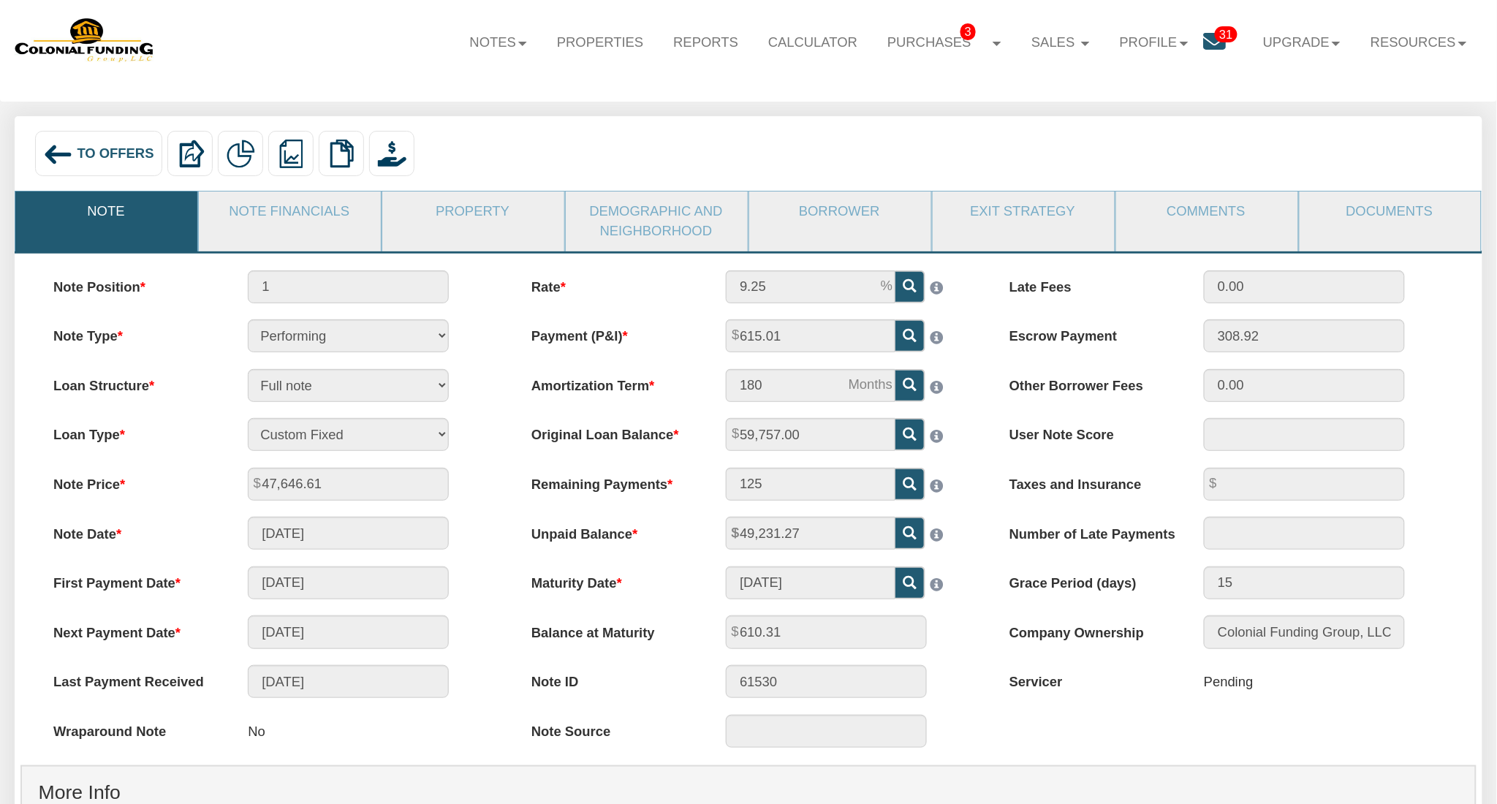
click at [112, 206] on link "Note" at bounding box center [105, 211] width 181 height 41
click at [304, 210] on link "Note Financials" at bounding box center [289, 211] width 181 height 41
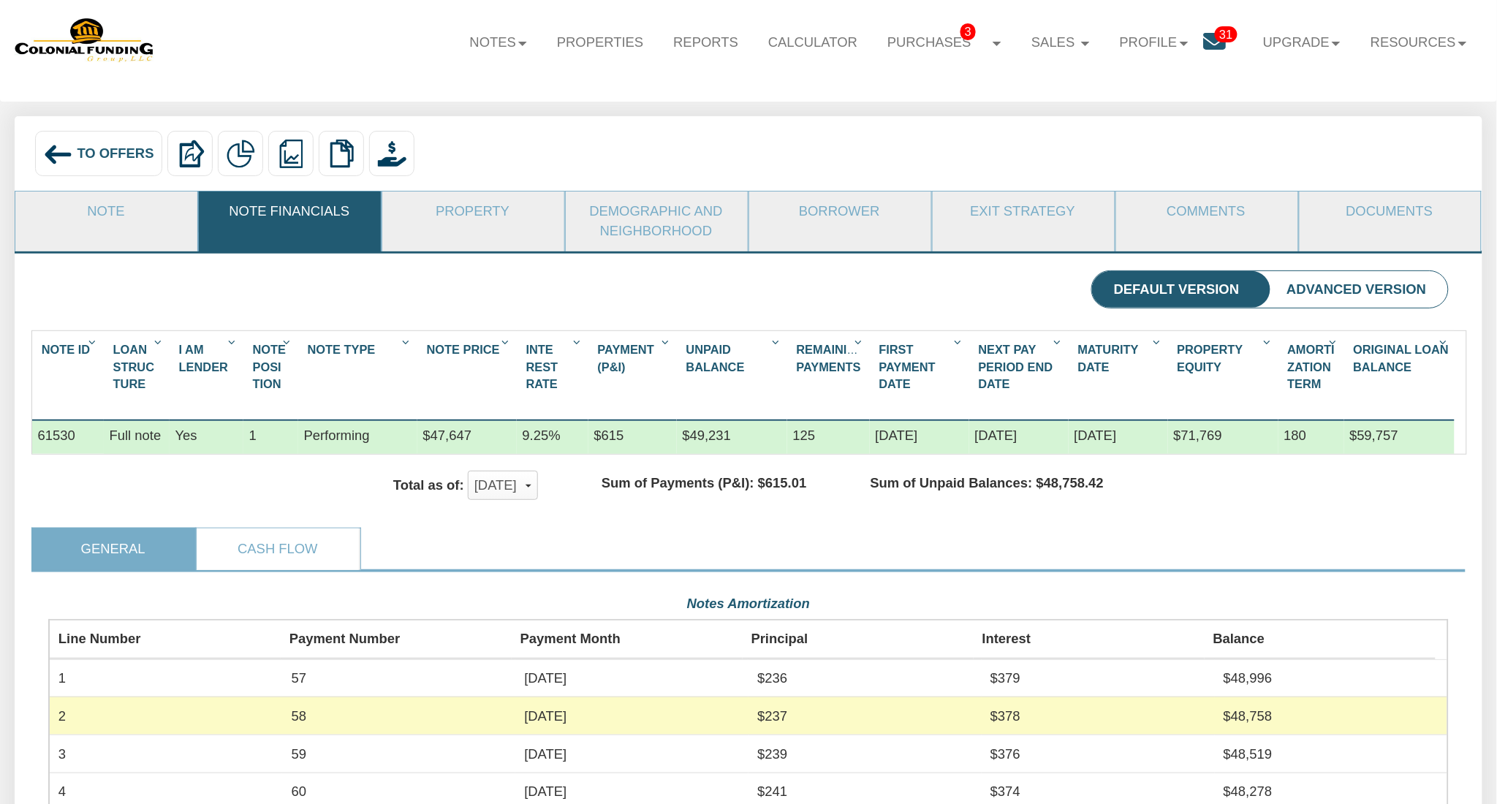
scroll to position [352, 1401]
click at [143, 229] on link "Note" at bounding box center [105, 211] width 181 height 41
